Goal: Information Seeking & Learning: Learn about a topic

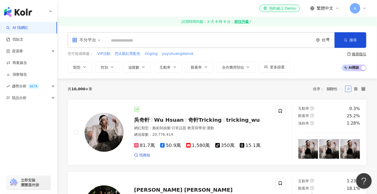
click at [216, 41] on input "search" at bounding box center [209, 41] width 203 height 10
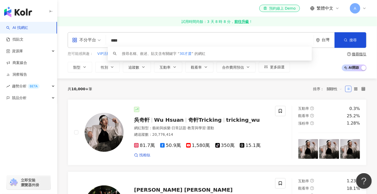
type input "***"
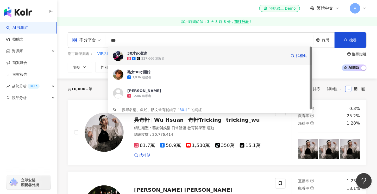
click at [200, 60] on div "227,666 追蹤者" at bounding box center [206, 58] width 159 height 5
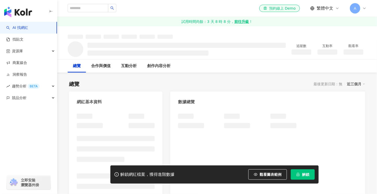
click at [309, 175] on span "解鎖" at bounding box center [305, 175] width 7 height 4
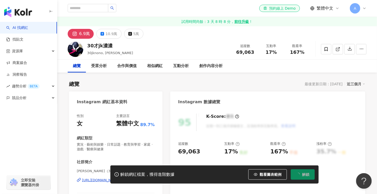
scroll to position [52, 0]
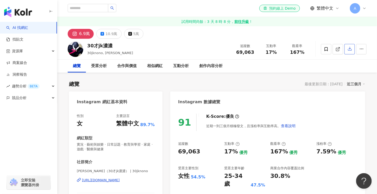
click at [350, 49] on icon "button" at bounding box center [350, 49] width 4 height 4
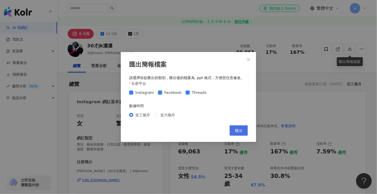
click at [239, 130] on span "匯出" at bounding box center [238, 131] width 7 height 4
click at [249, 60] on icon "close" at bounding box center [248, 60] width 4 height 4
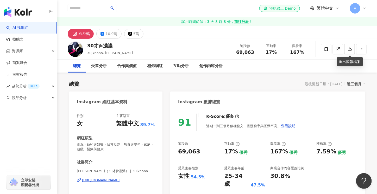
click at [288, 87] on div "總覽 最後更新日期：[DATE] 近三個月" at bounding box center [217, 83] width 296 height 7
click at [75, 50] on img at bounding box center [76, 49] width 16 height 16
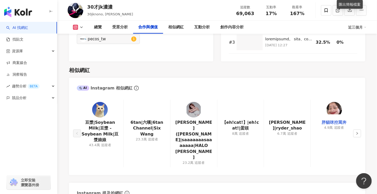
scroll to position [833, 0]
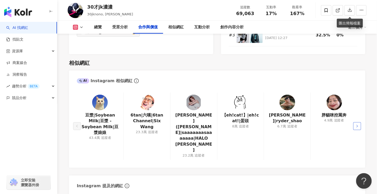
click at [357, 125] on icon "right" at bounding box center [356, 126] width 3 height 3
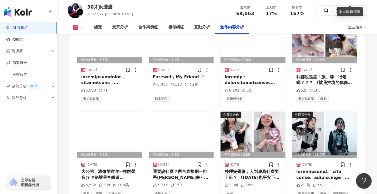
scroll to position [1691, 0]
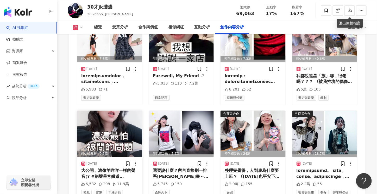
click at [112, 132] on img at bounding box center [109, 134] width 65 height 46
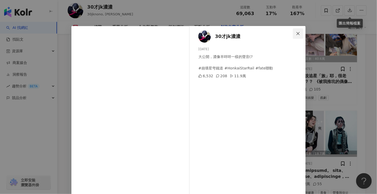
click at [294, 33] on span "Close" at bounding box center [298, 33] width 10 height 4
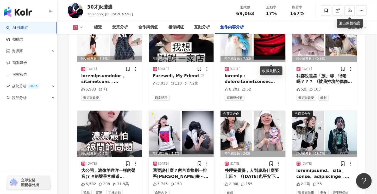
click at [189, 127] on img at bounding box center [181, 134] width 65 height 46
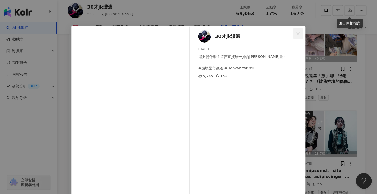
click at [296, 34] on icon "close" at bounding box center [298, 33] width 4 height 4
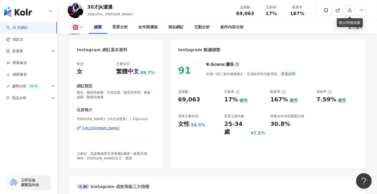
scroll to position [0, 0]
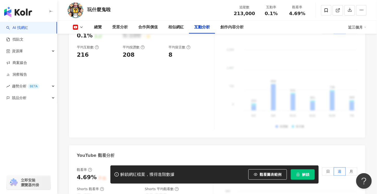
scroll to position [857, 0]
